Goal: Task Accomplishment & Management: Contribute content

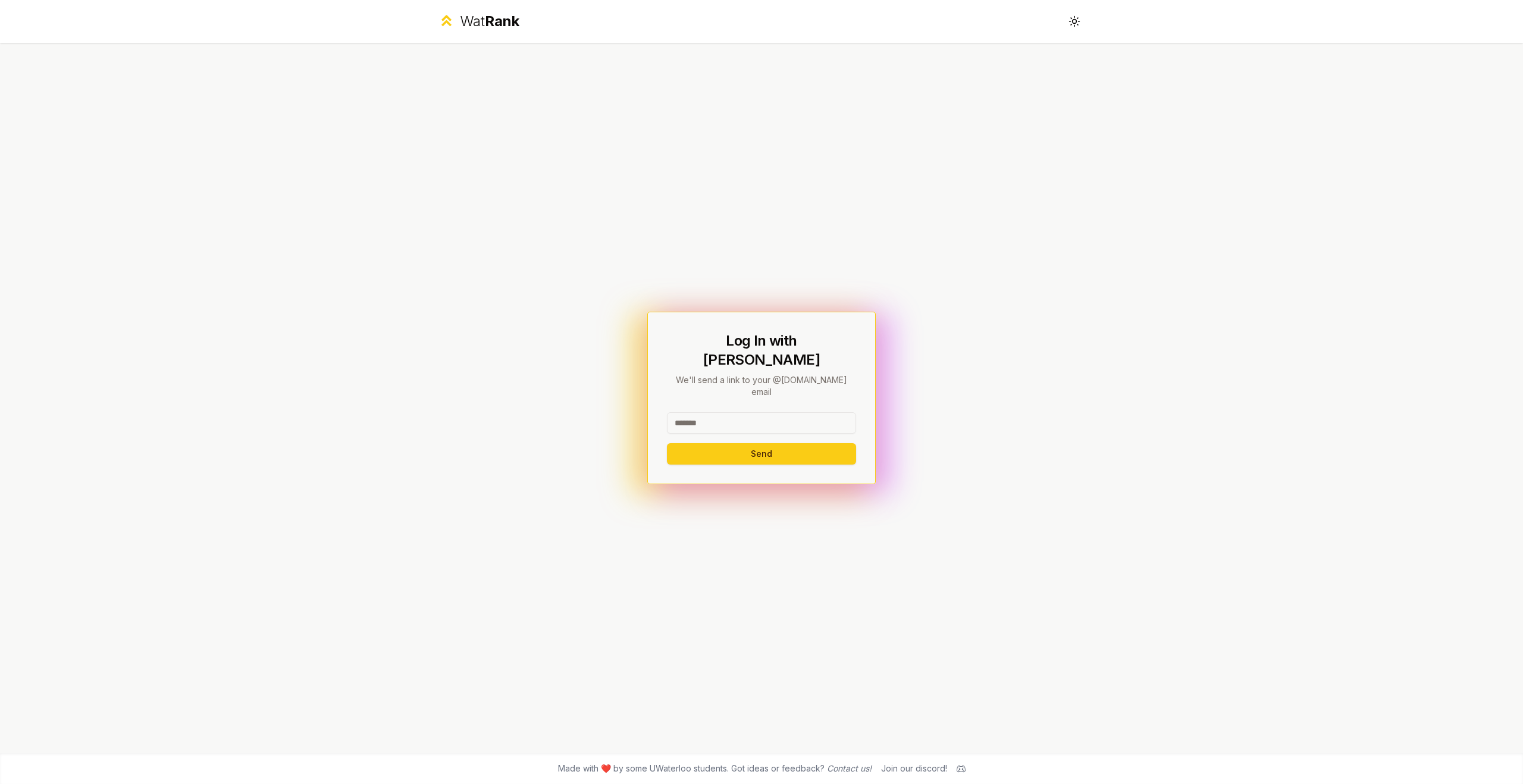
click at [806, 412] on input at bounding box center [762, 423] width 189 height 22
type input "*******"
click at [667, 444] on button "Send" at bounding box center [762, 454] width 189 height 22
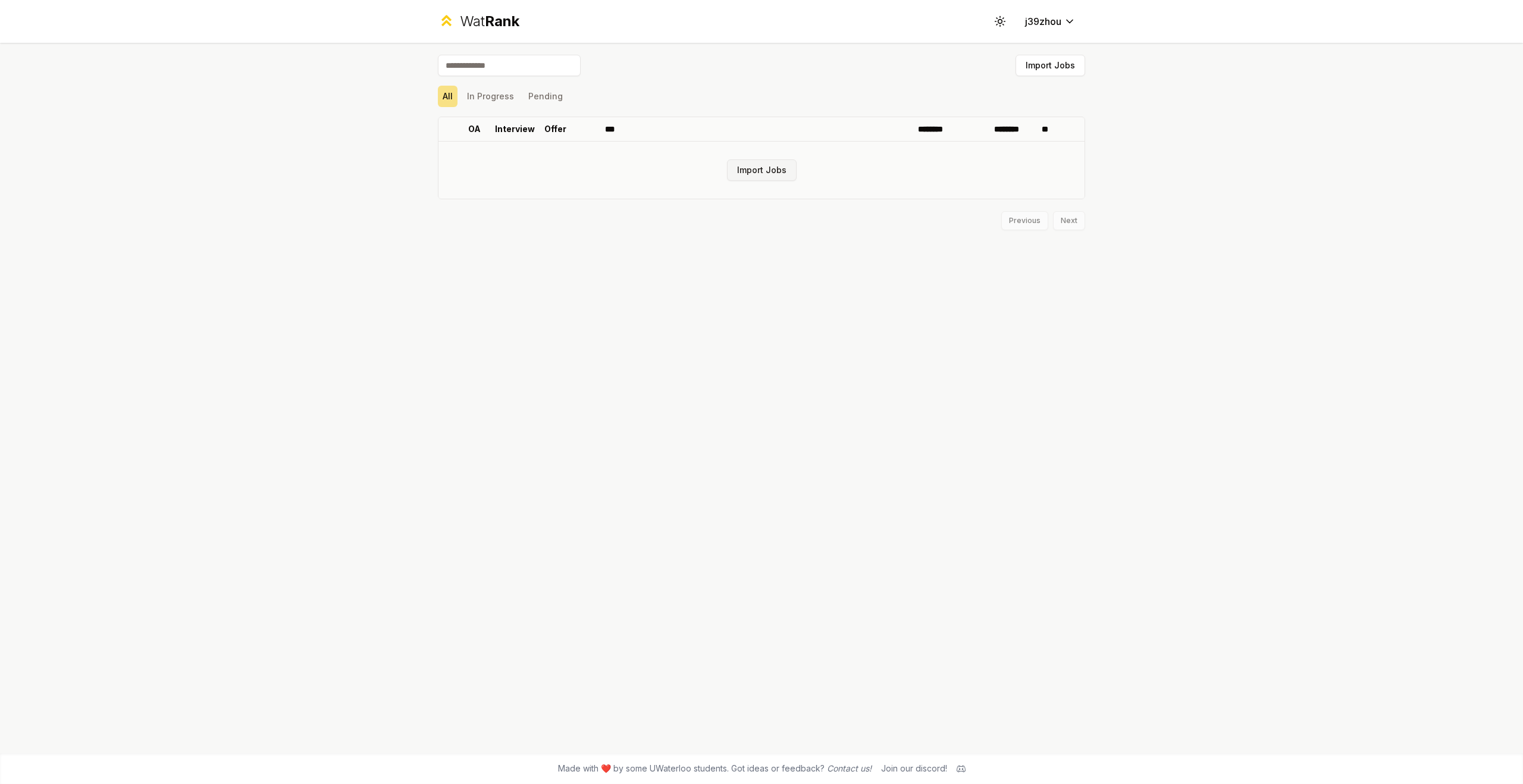
click at [777, 173] on button "Import Jobs" at bounding box center [762, 170] width 70 height 22
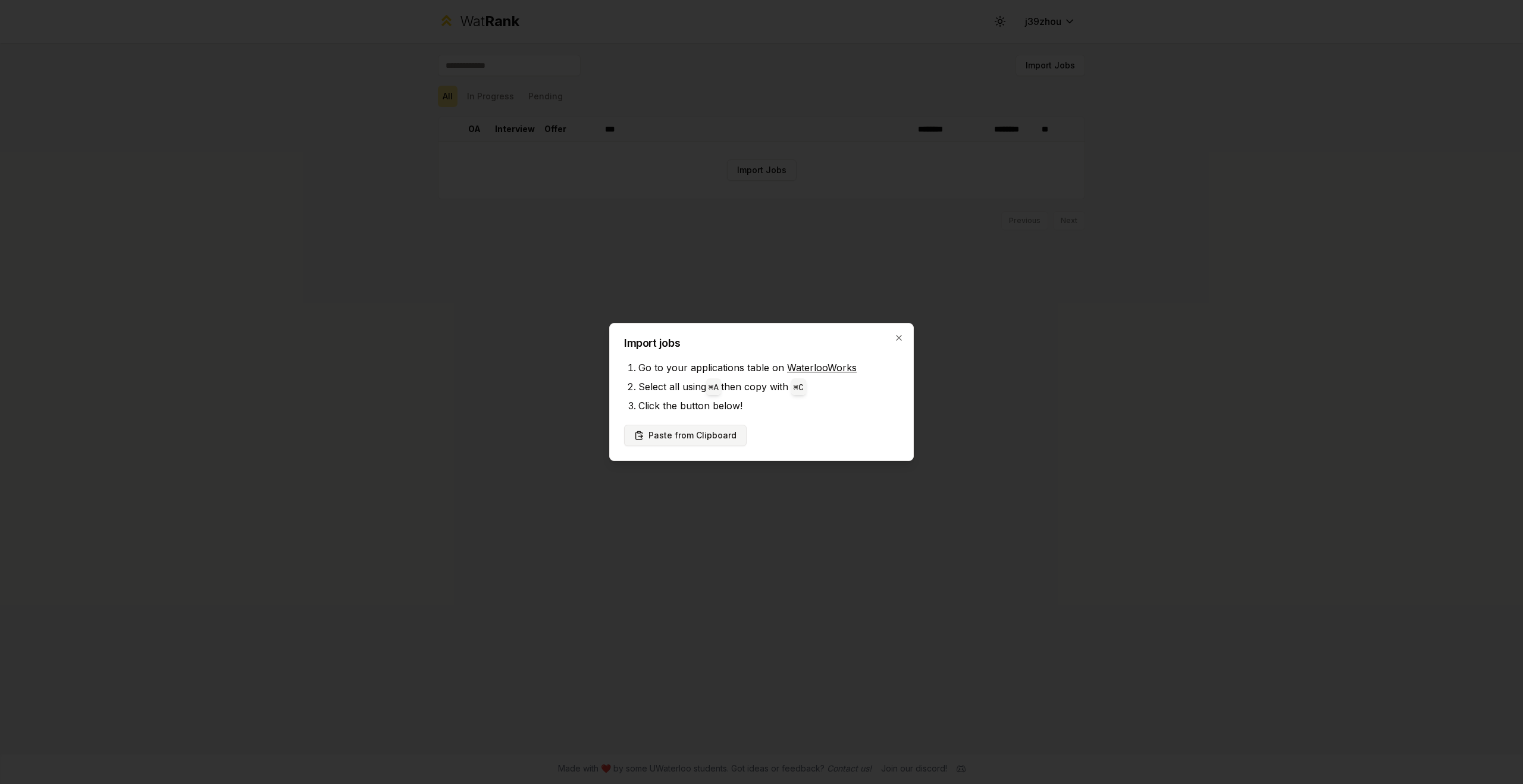
click at [695, 439] on button "Paste from Clipboard" at bounding box center [685, 436] width 123 height 22
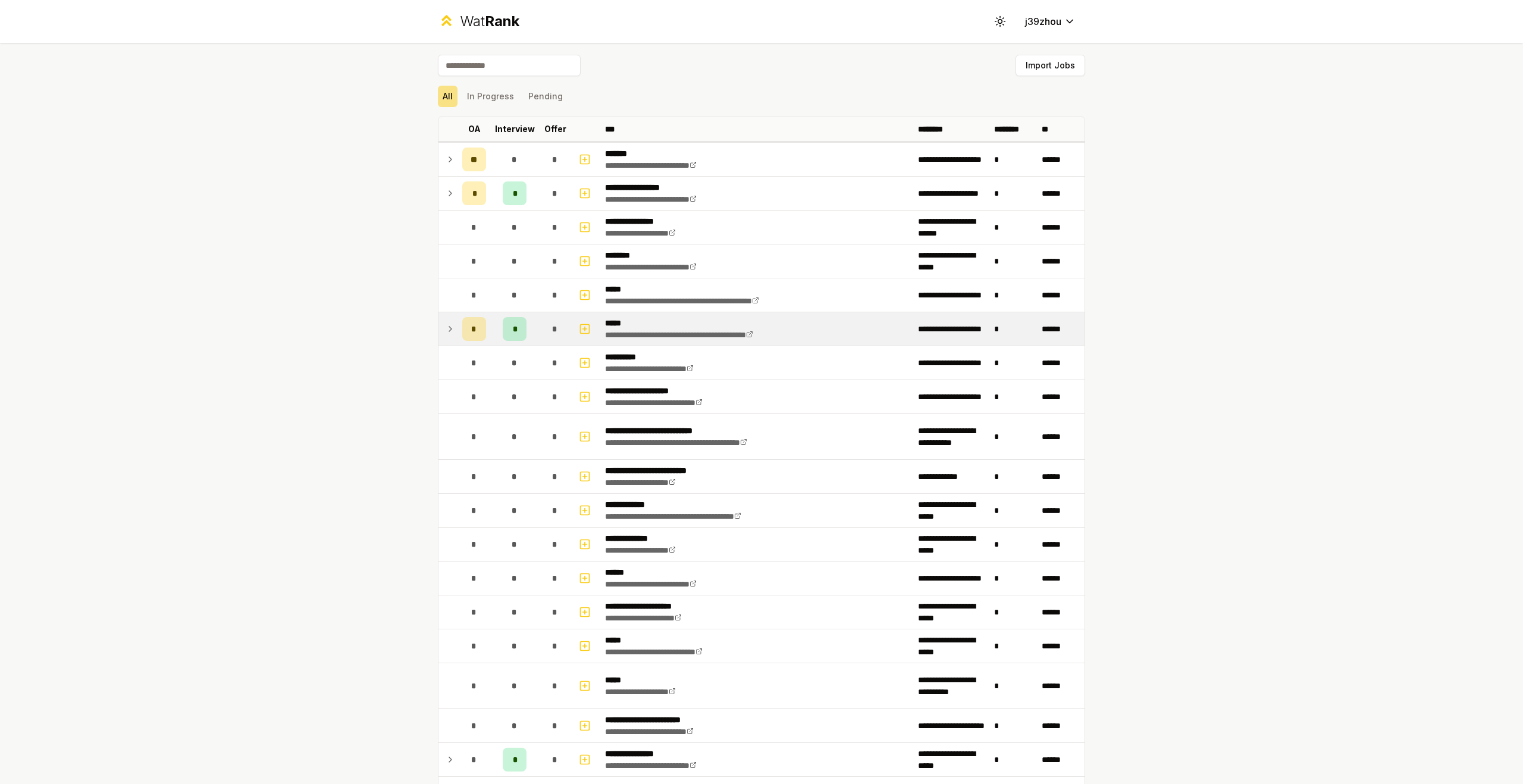
click at [516, 335] on div "*" at bounding box center [515, 329] width 24 height 24
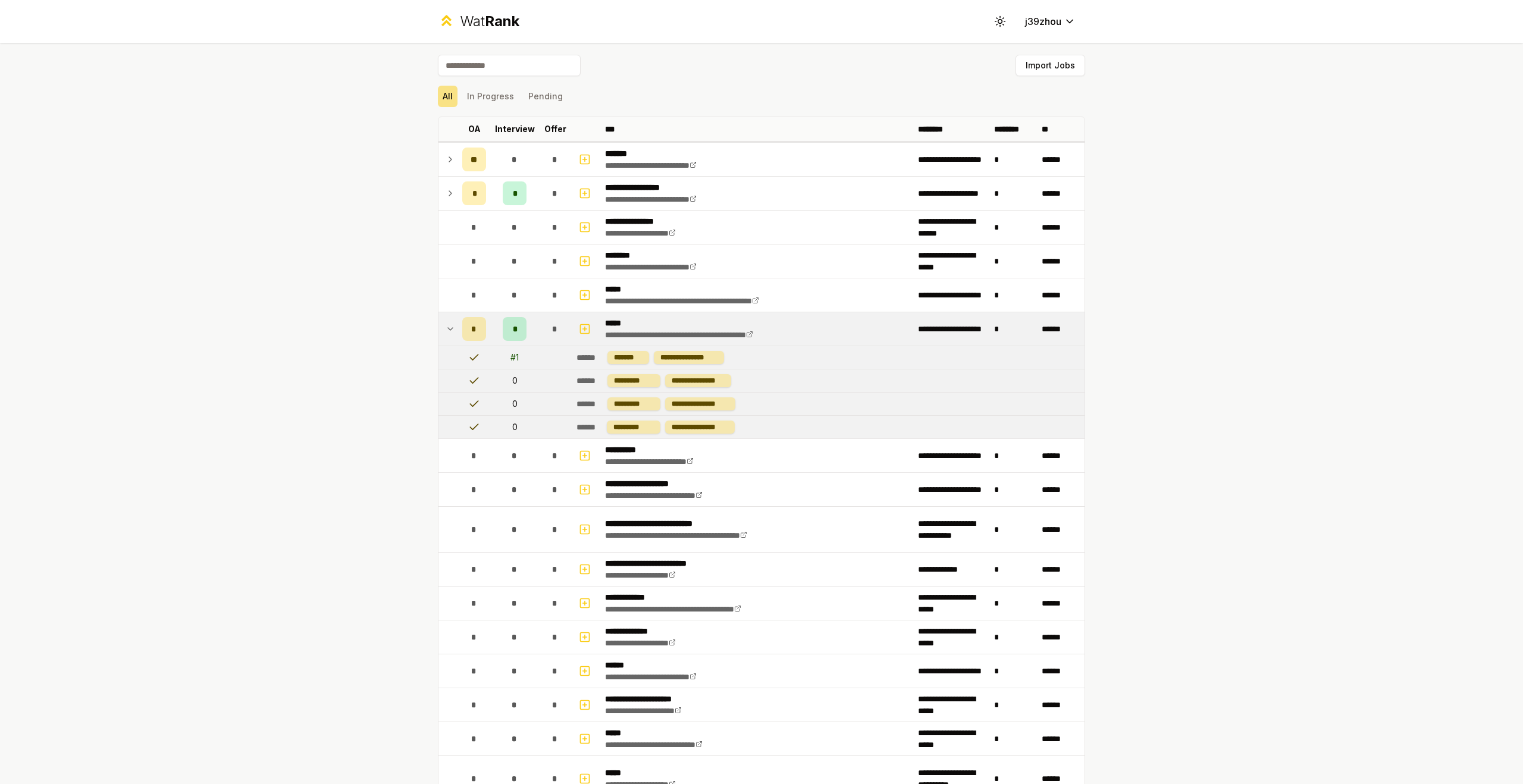
click at [516, 335] on div "*" at bounding box center [515, 329] width 24 height 24
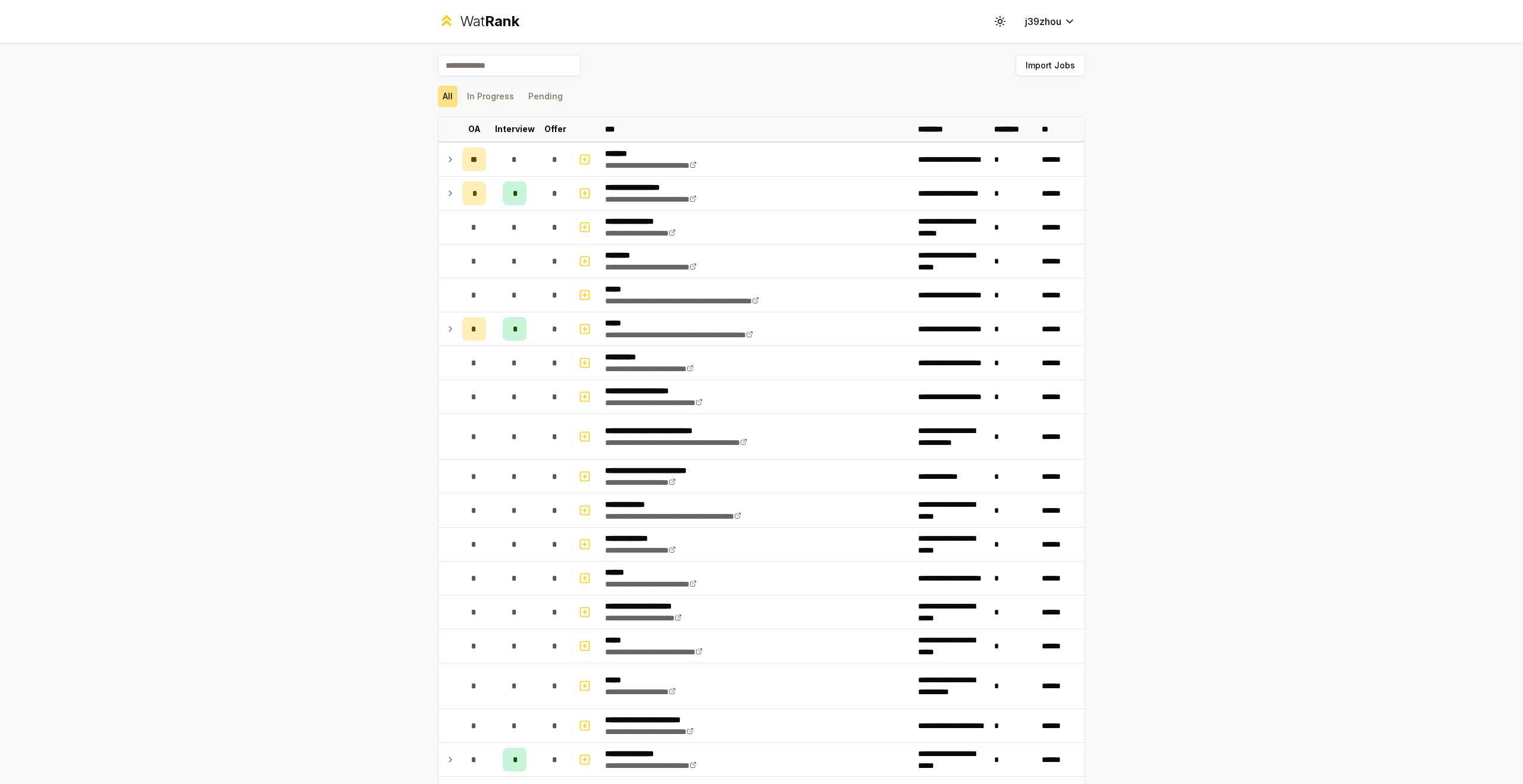
scroll to position [733, 0]
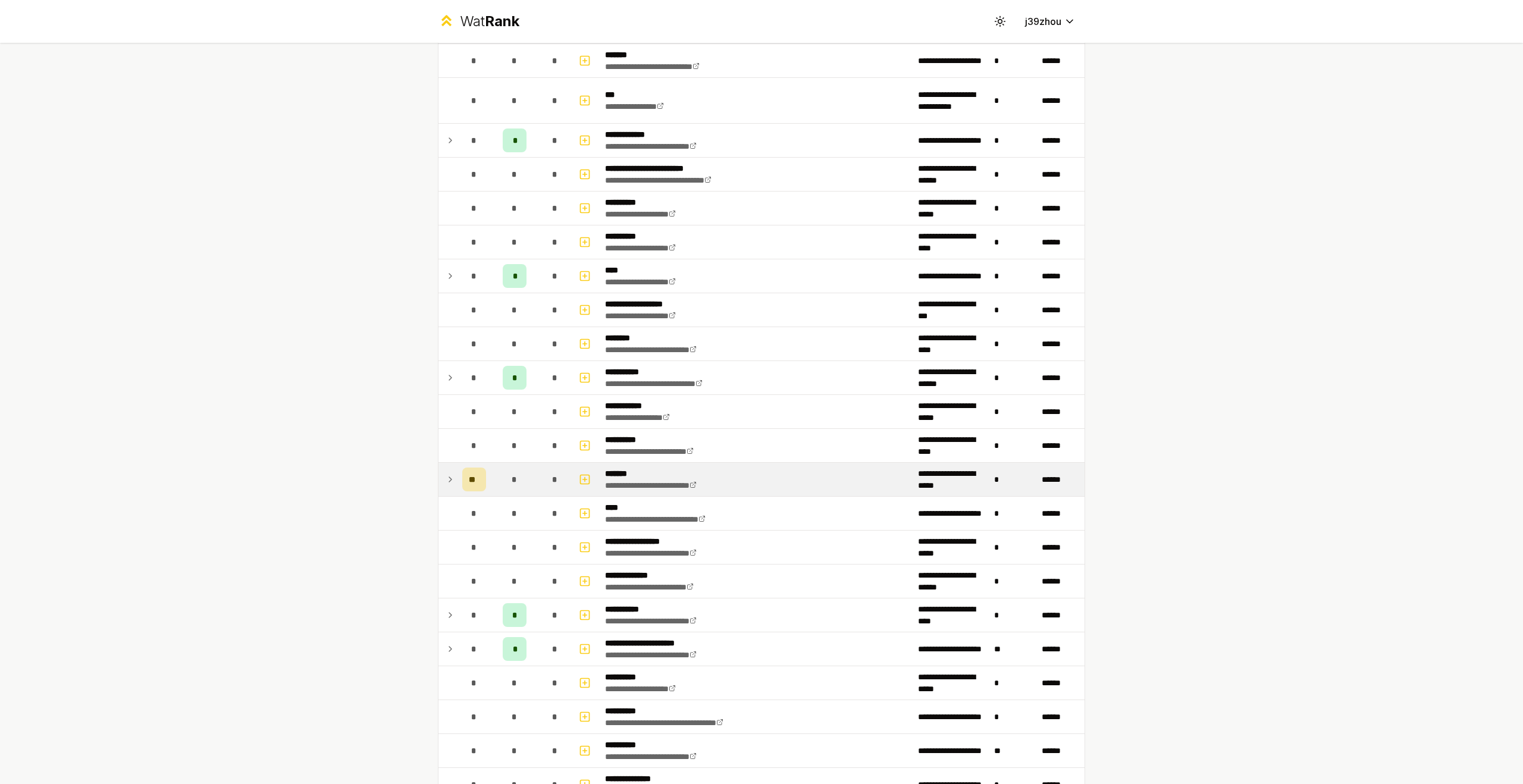
click at [449, 481] on icon at bounding box center [451, 479] width 10 height 15
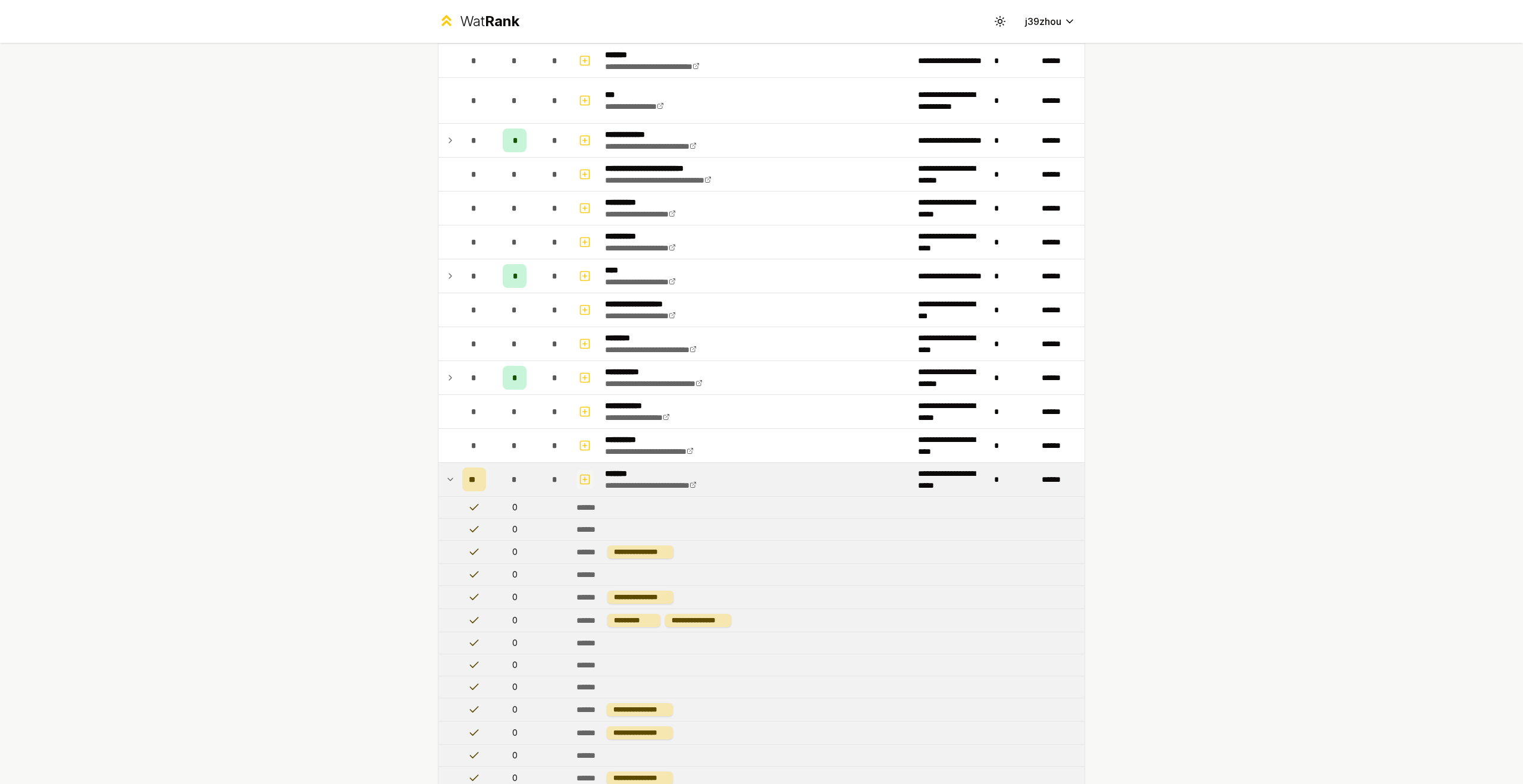
click at [577, 479] on button "button" at bounding box center [584, 479] width 17 height 19
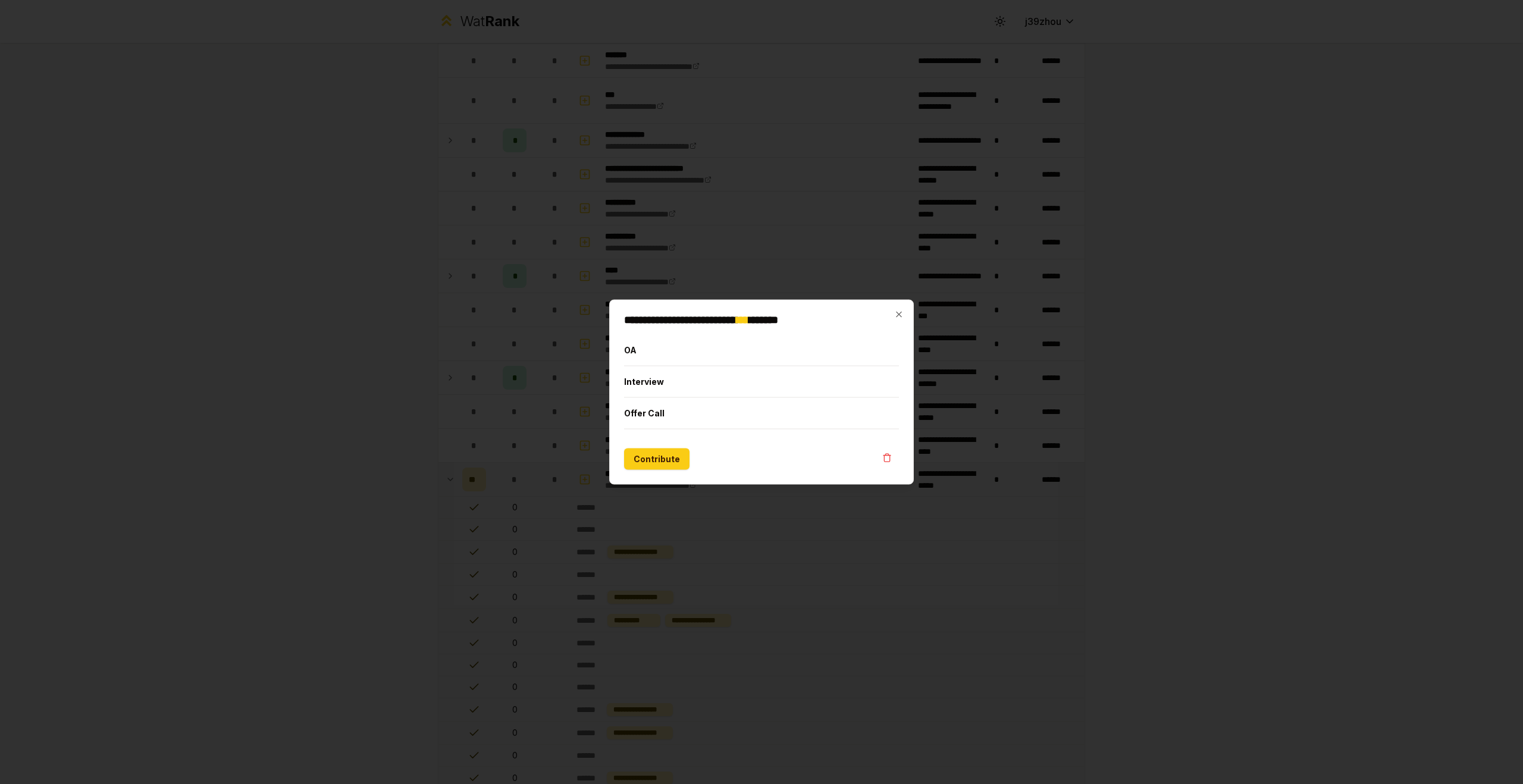
click at [561, 533] on div at bounding box center [762, 392] width 1523 height 784
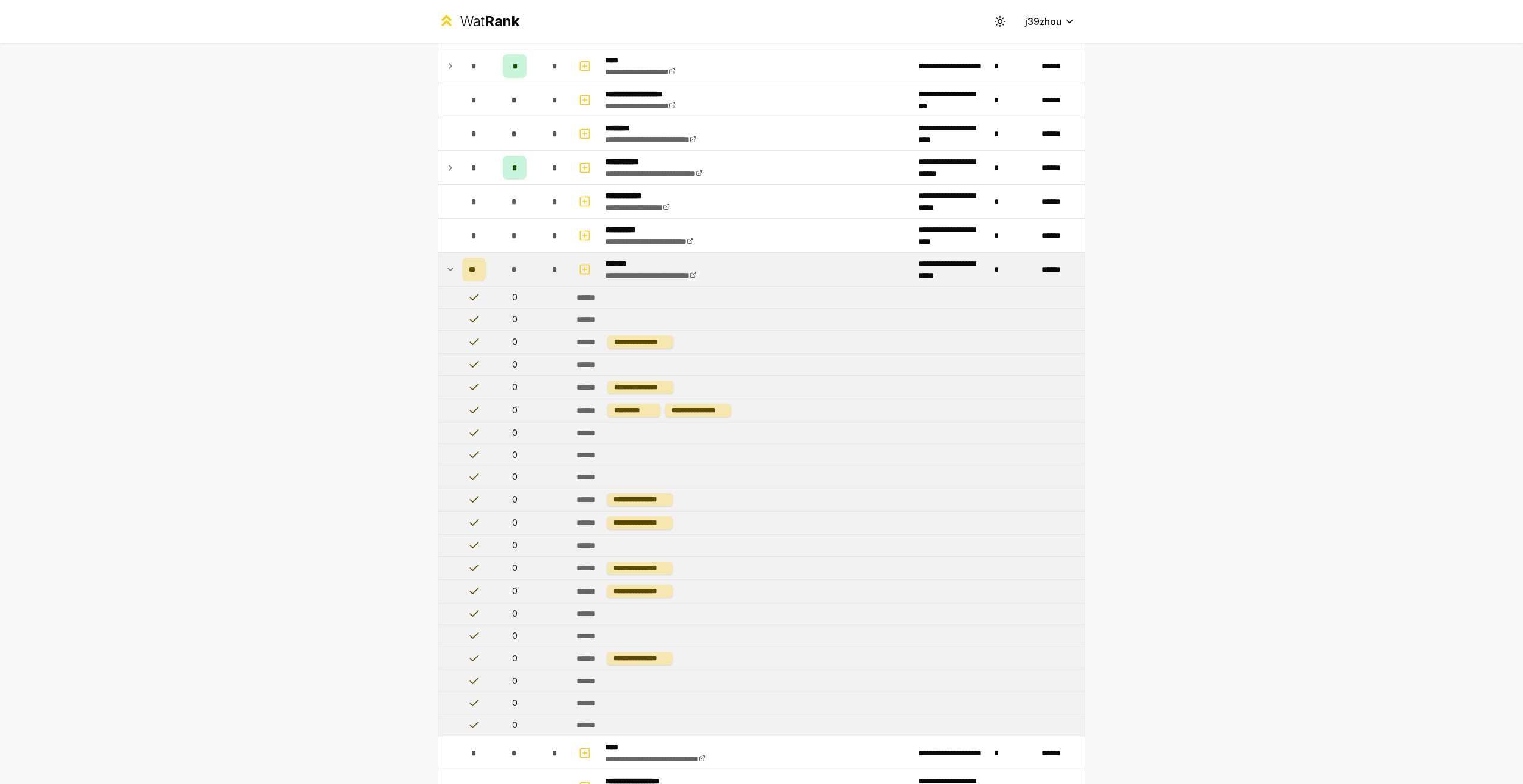
scroll to position [979, 0]
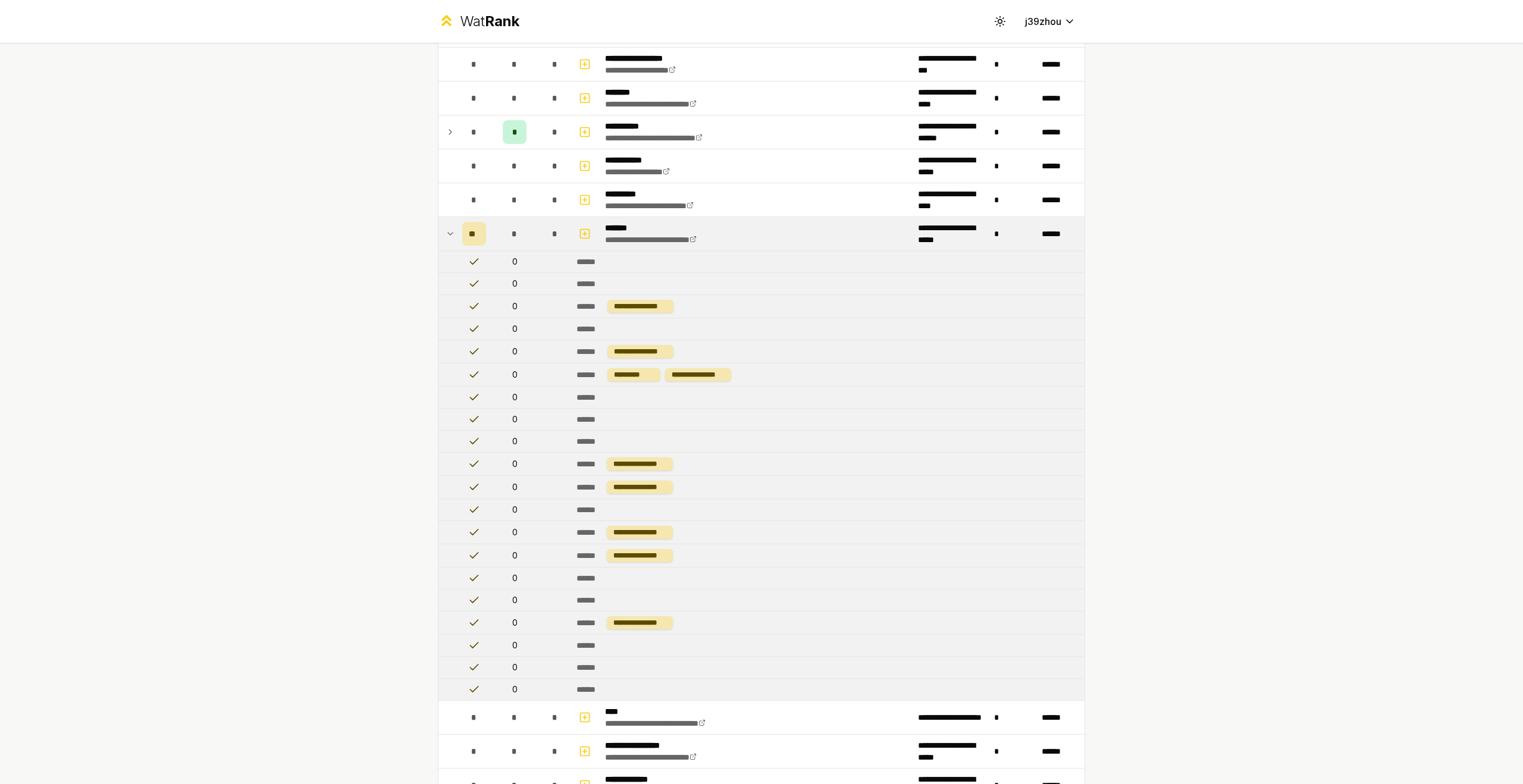
click at [449, 238] on icon at bounding box center [451, 233] width 10 height 15
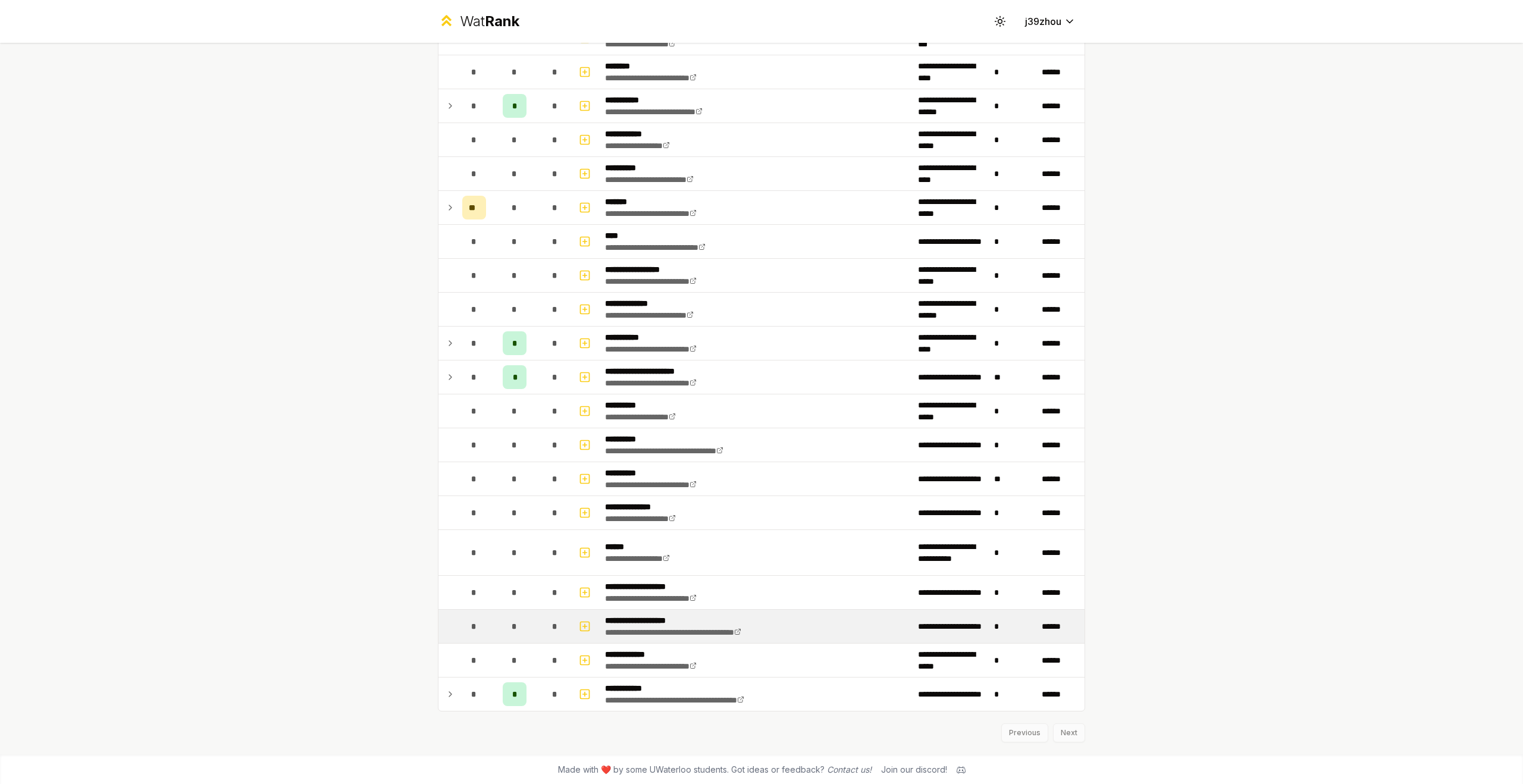
scroll to position [1006, 0]
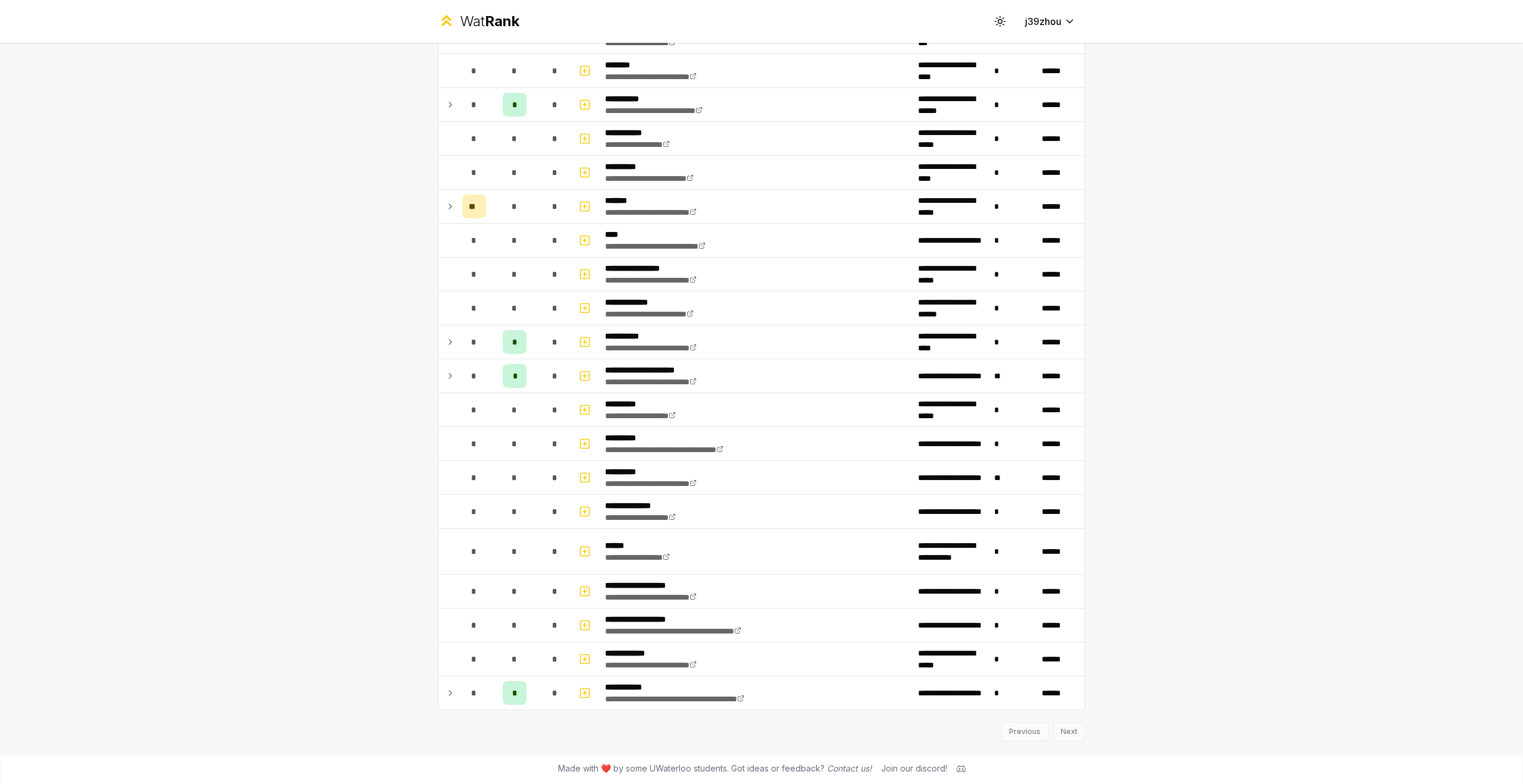
click at [439, 205] on td at bounding box center [448, 207] width 19 height 33
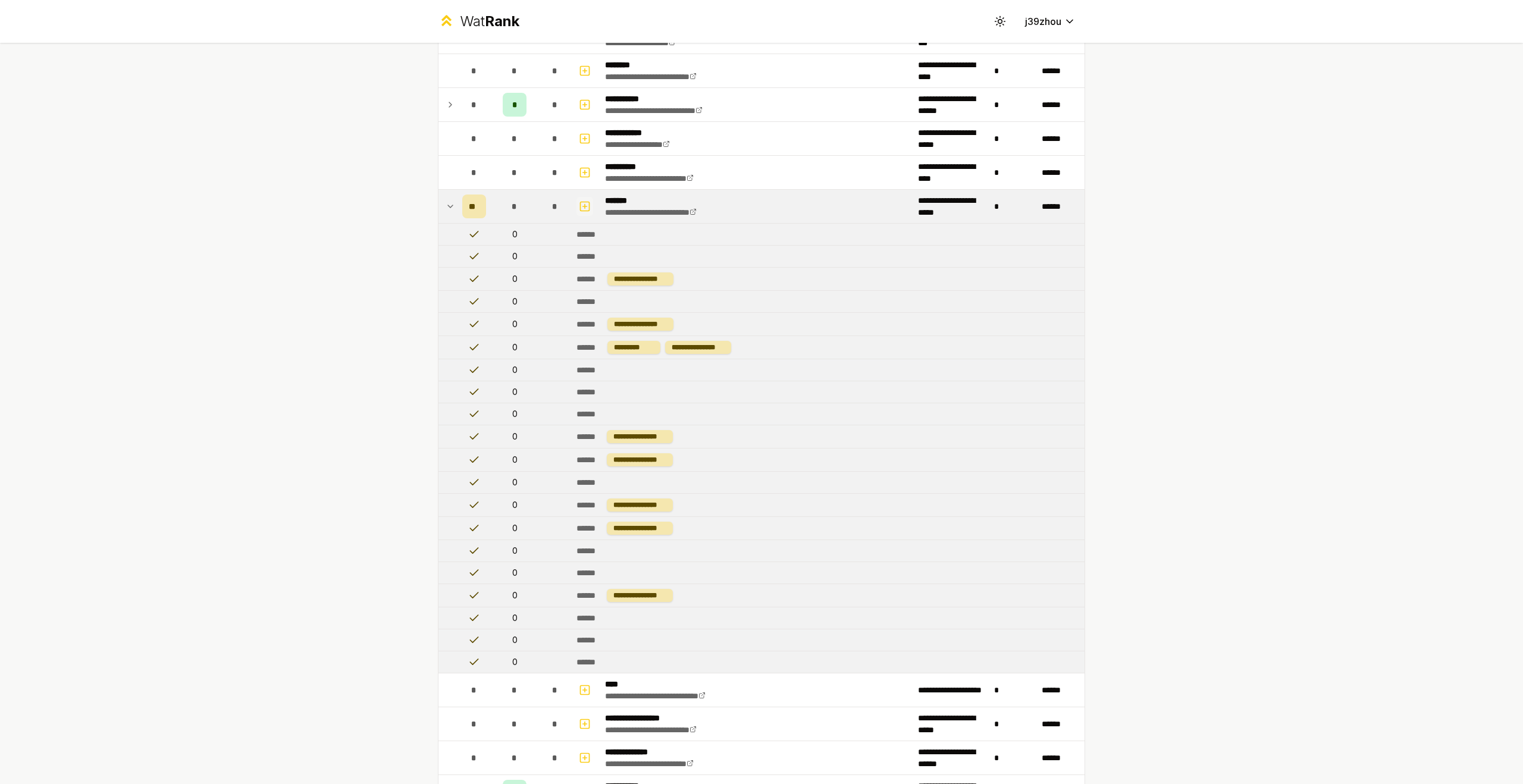
click at [587, 201] on button "button" at bounding box center [584, 206] width 17 height 19
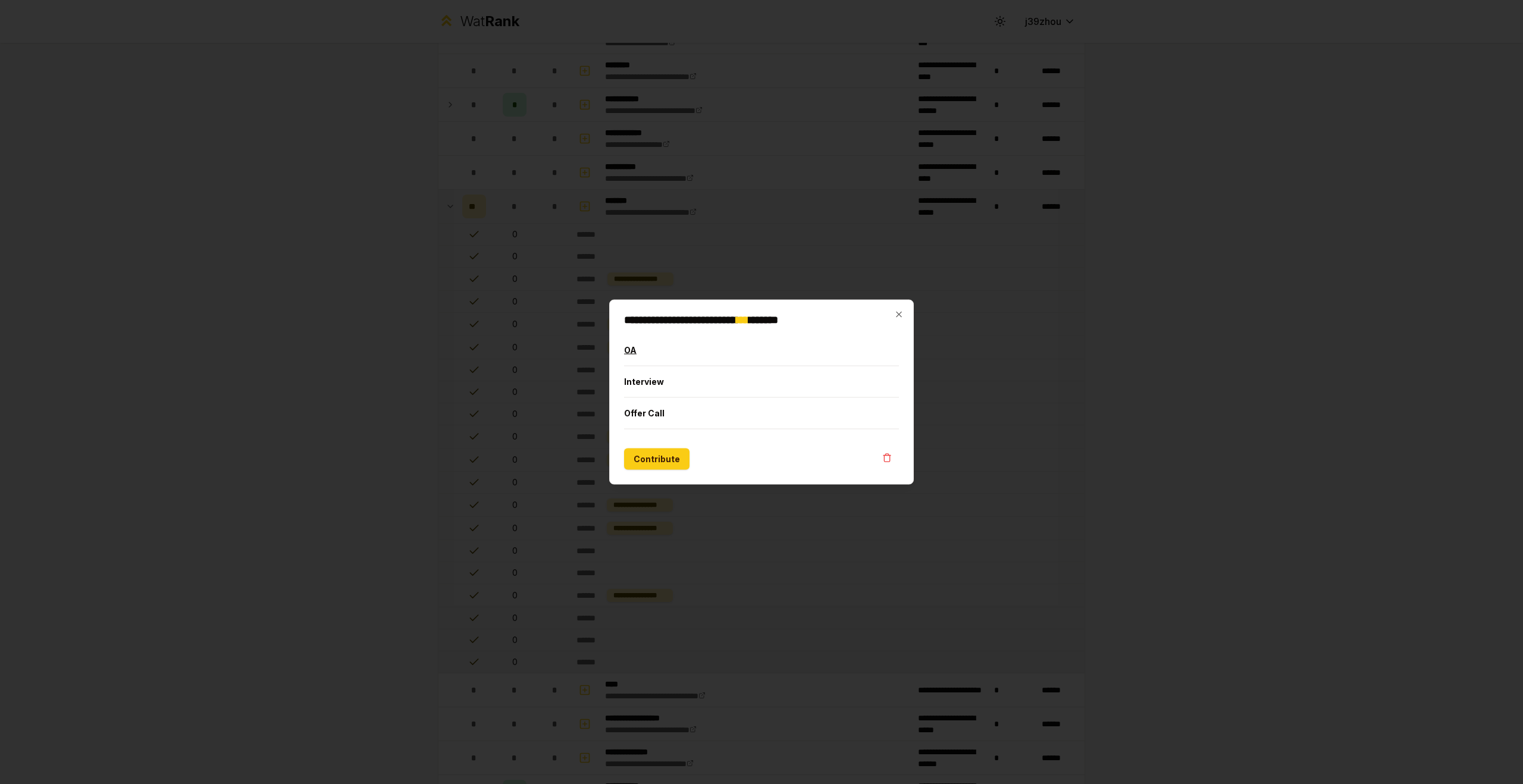
click at [658, 347] on button "OA" at bounding box center [761, 349] width 274 height 30
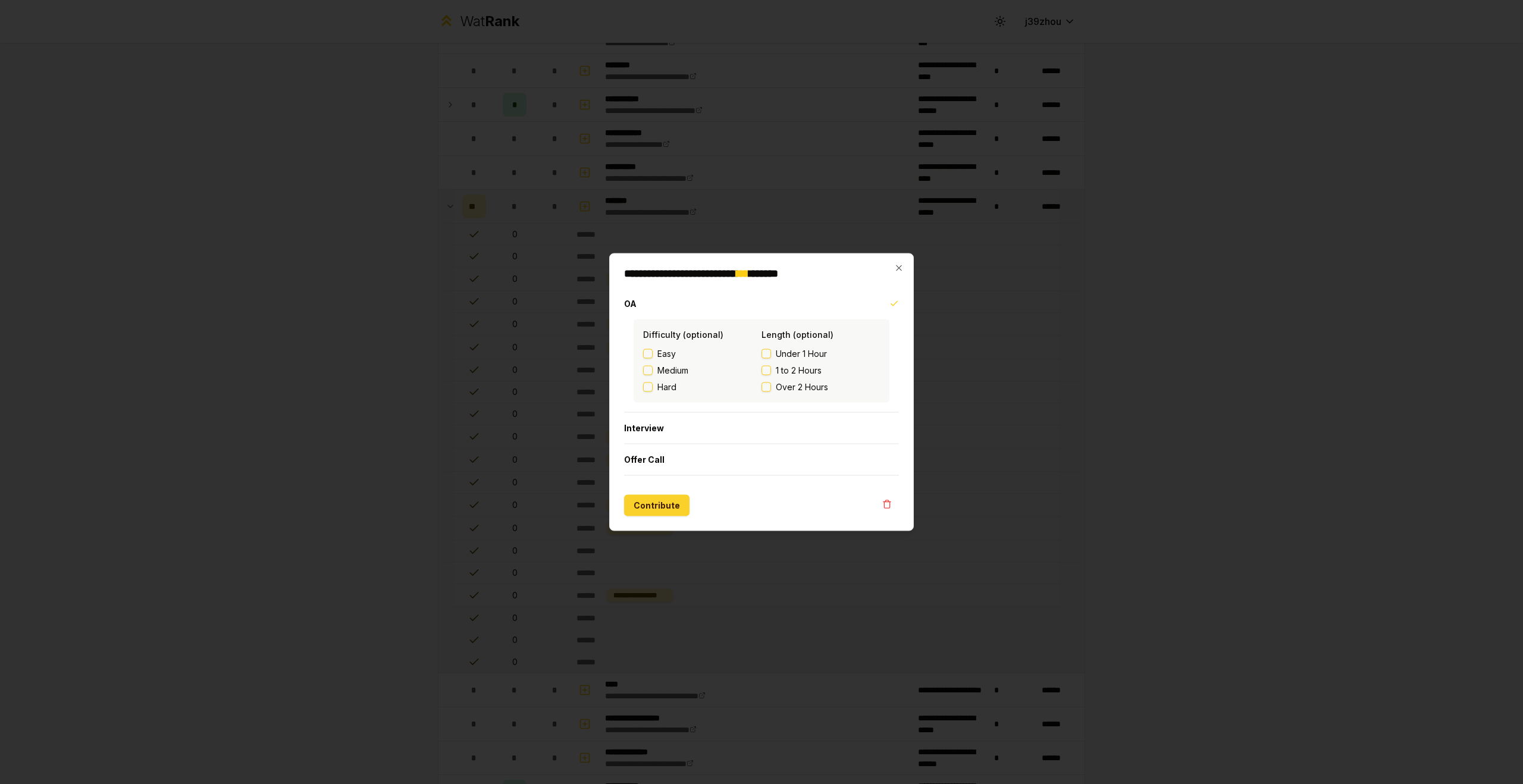
click at [630, 504] on button "Contribute" at bounding box center [656, 506] width 66 height 22
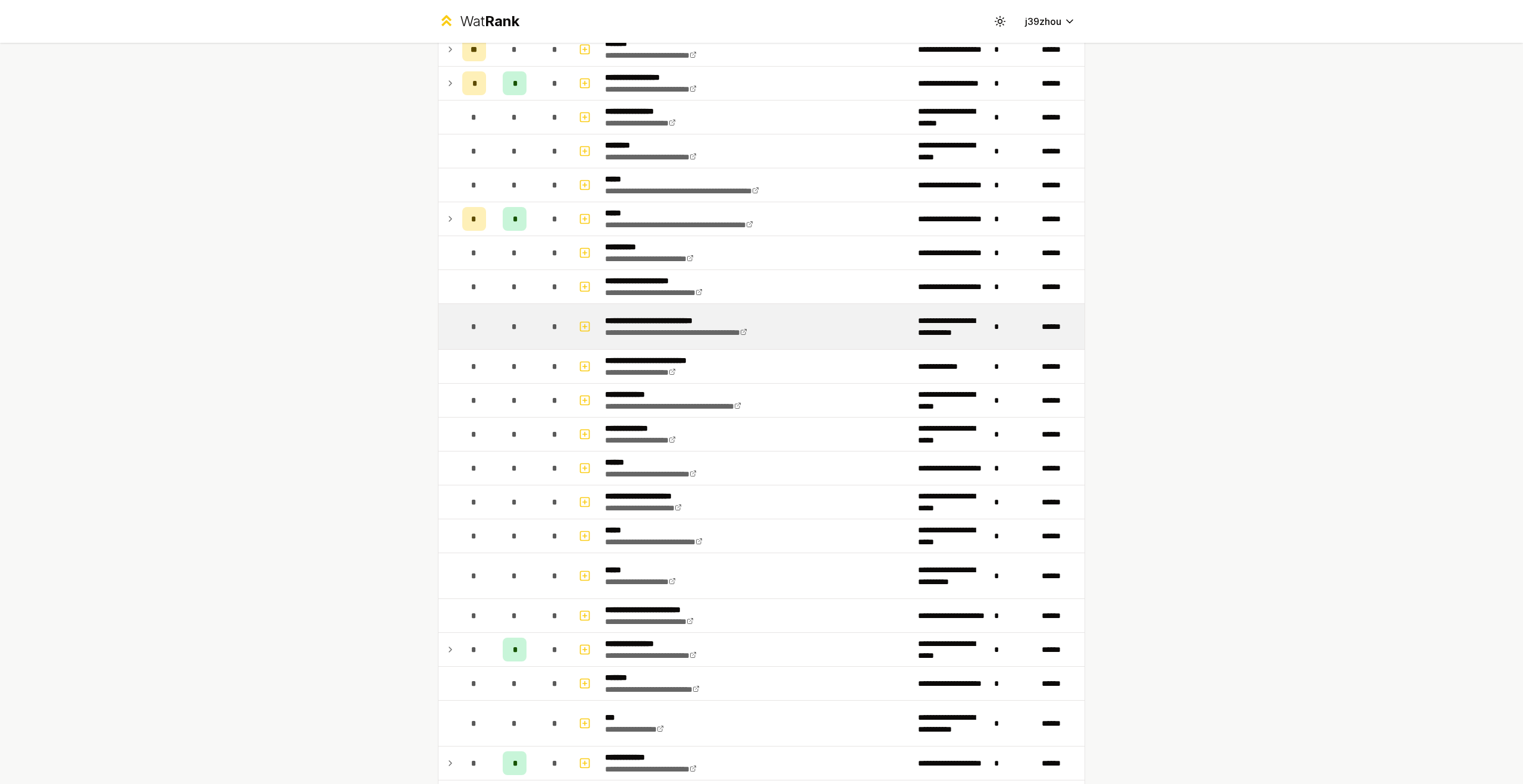
scroll to position [155, 0]
